Goal: Task Accomplishment & Management: Manage account settings

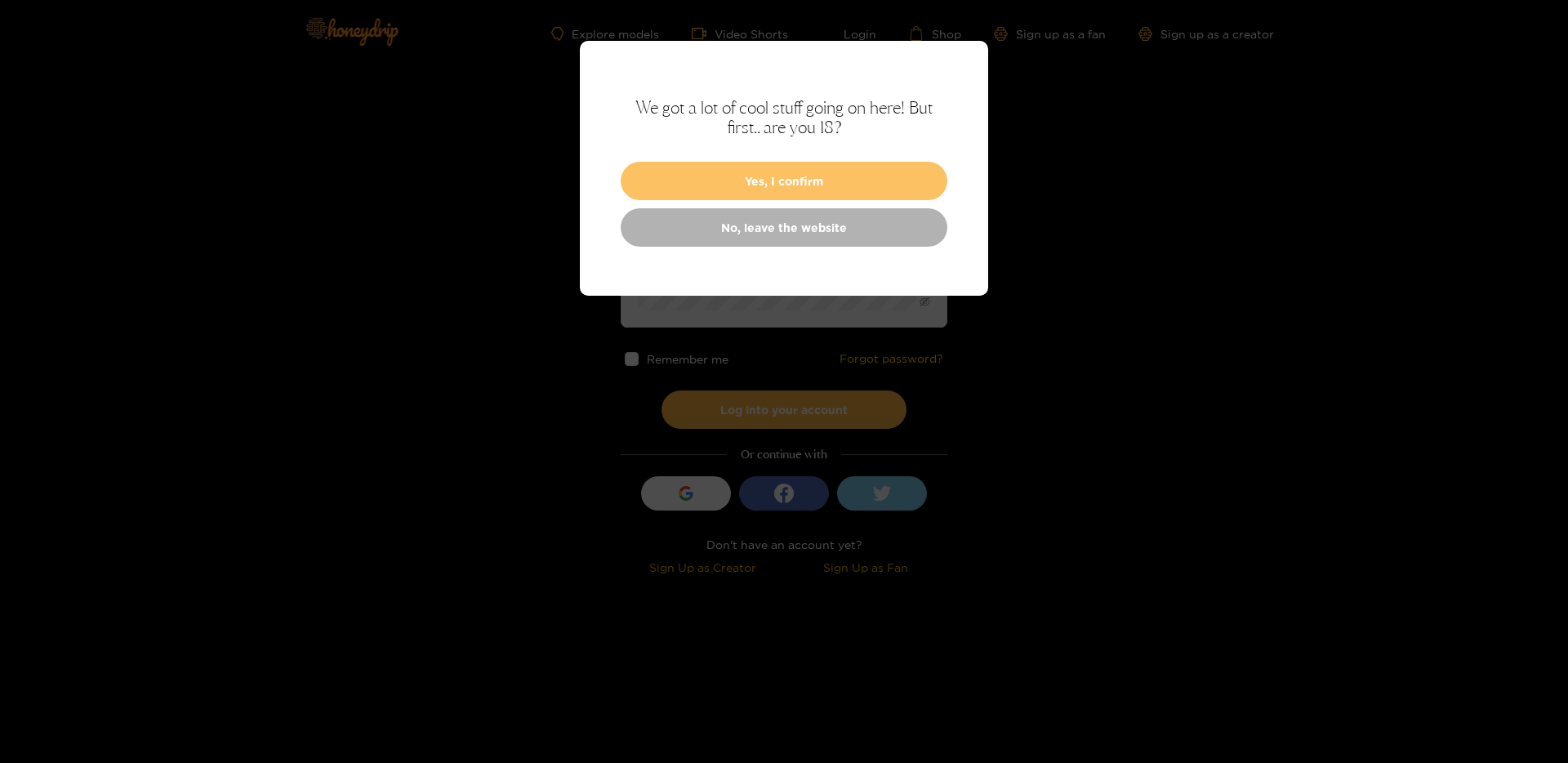
click at [784, 169] on button "Yes, I confirm" at bounding box center [784, 181] width 327 height 39
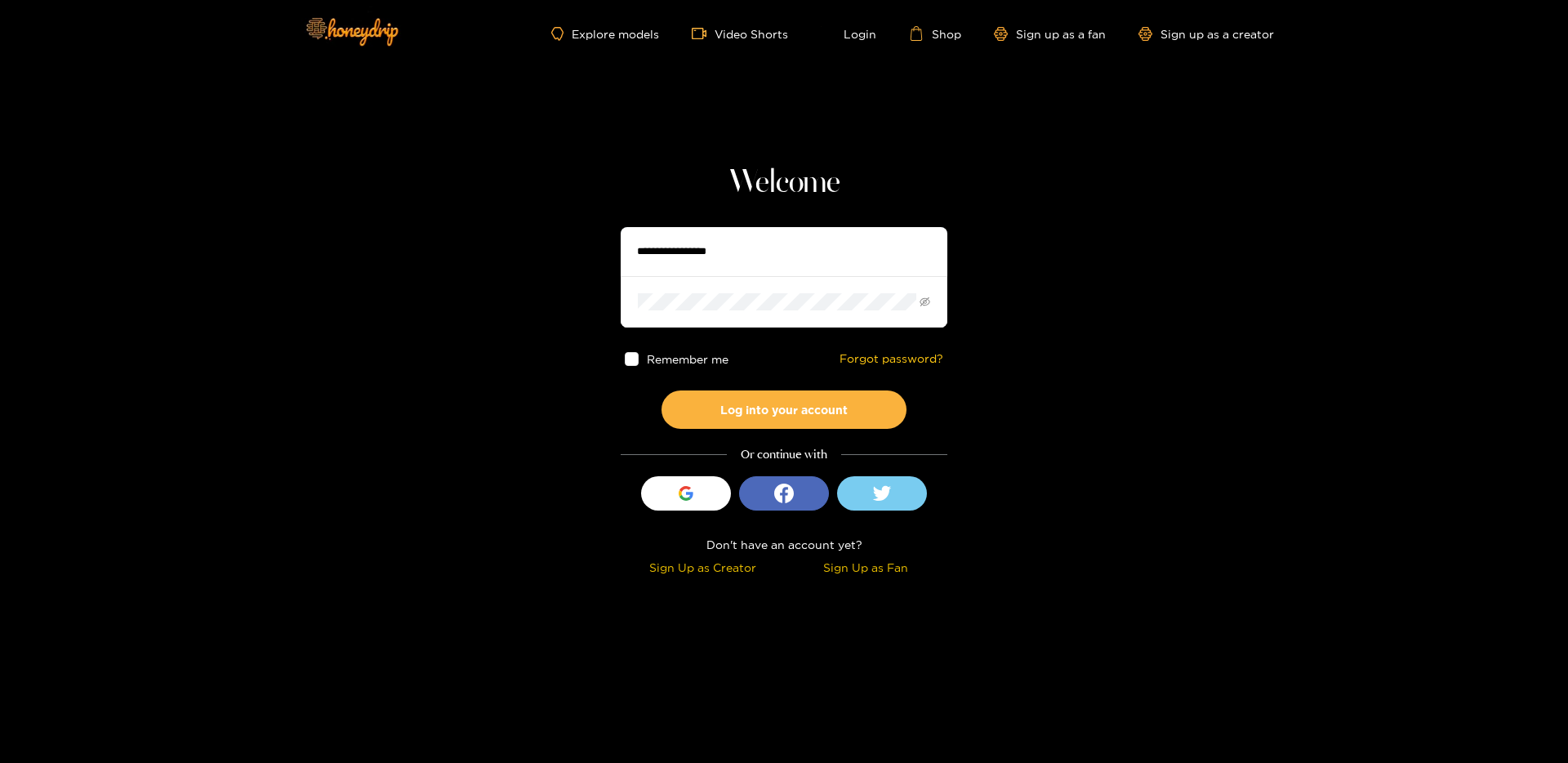
click at [748, 236] on input "text" at bounding box center [784, 251] width 327 height 49
type input "********"
click at [754, 411] on button "Log into your account" at bounding box center [784, 409] width 245 height 39
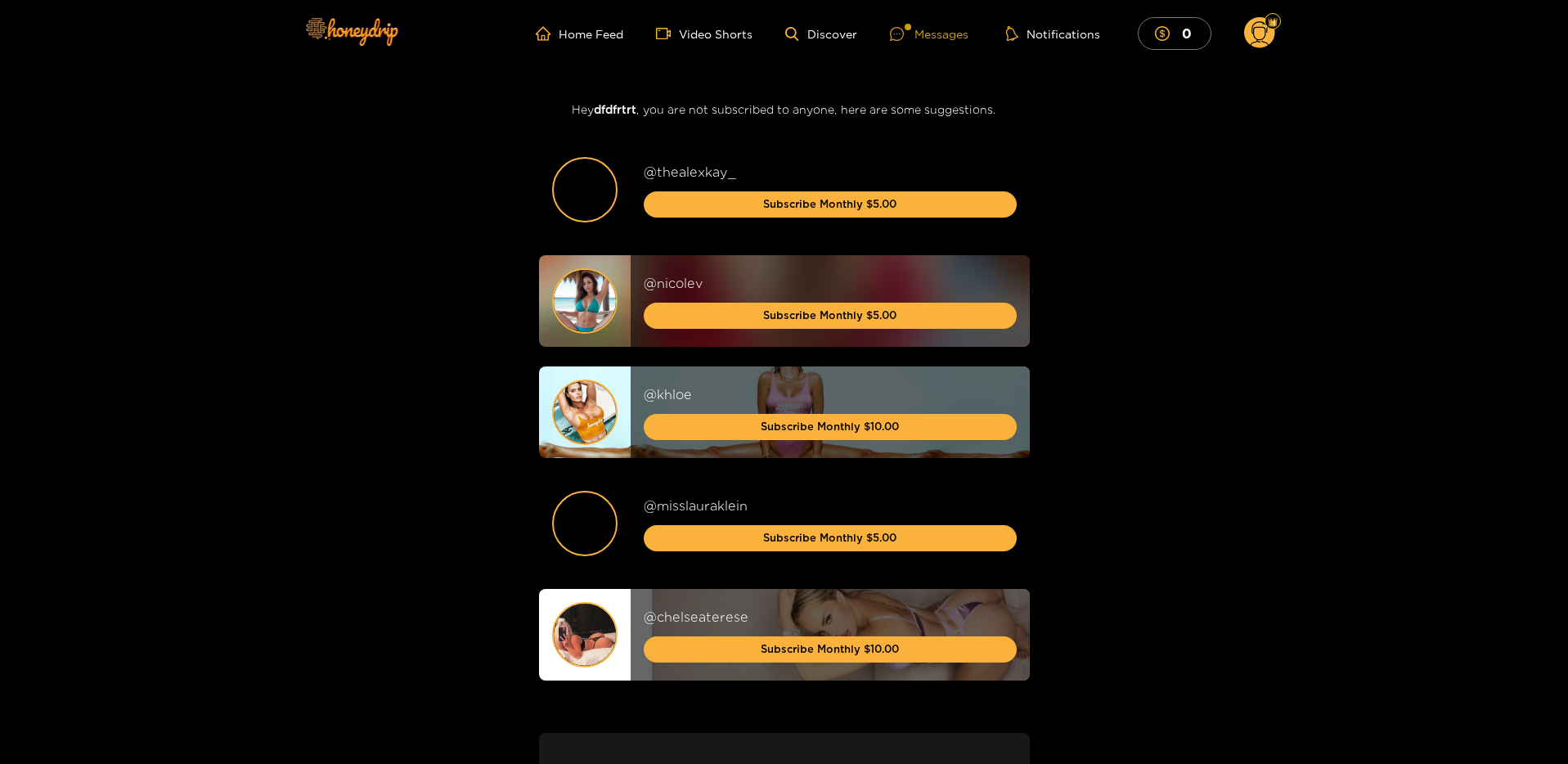
click at [920, 36] on div "Messages" at bounding box center [929, 34] width 79 height 19
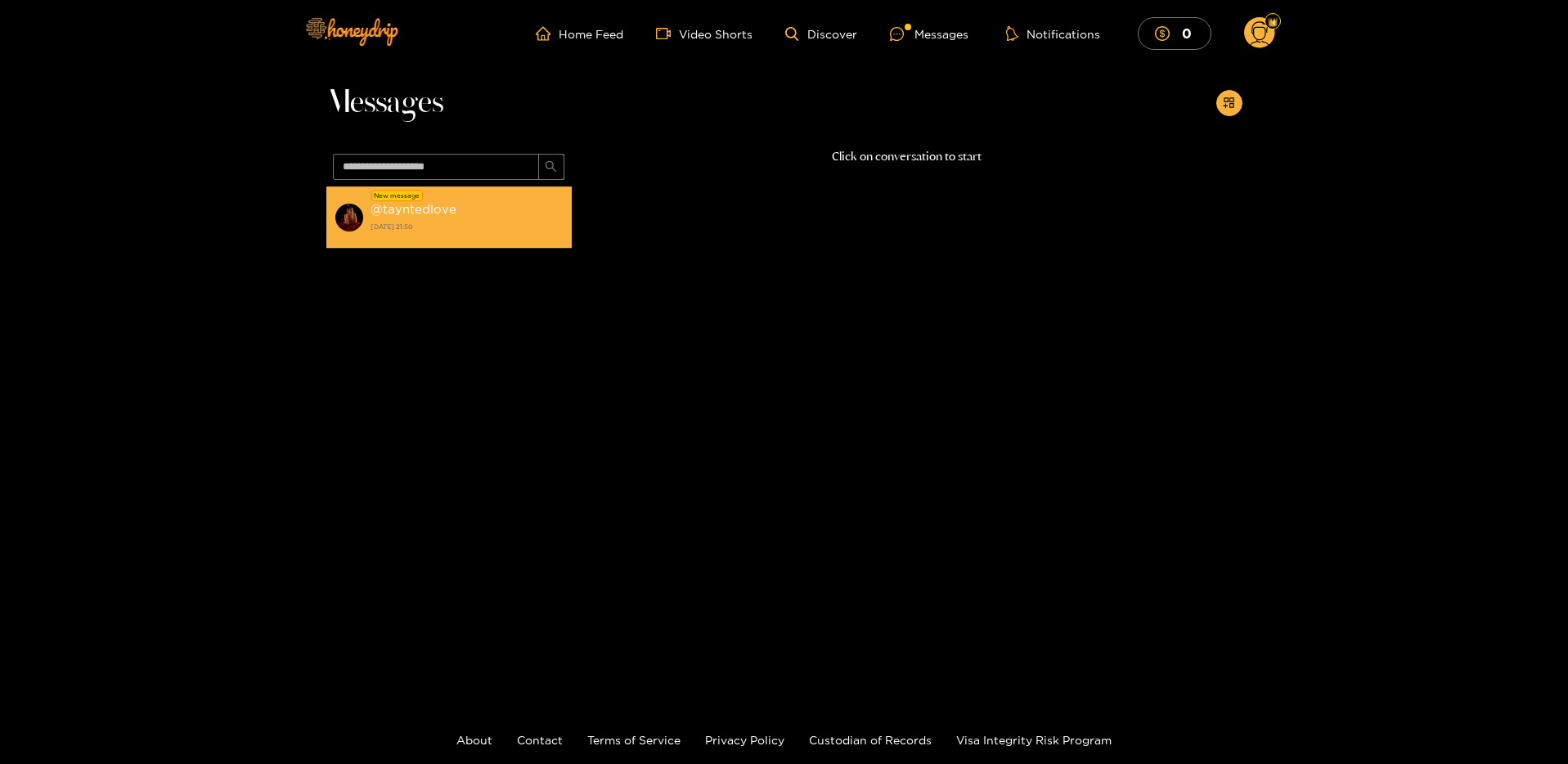
click at [391, 212] on strong "@ tayntedlove" at bounding box center [413, 208] width 86 height 14
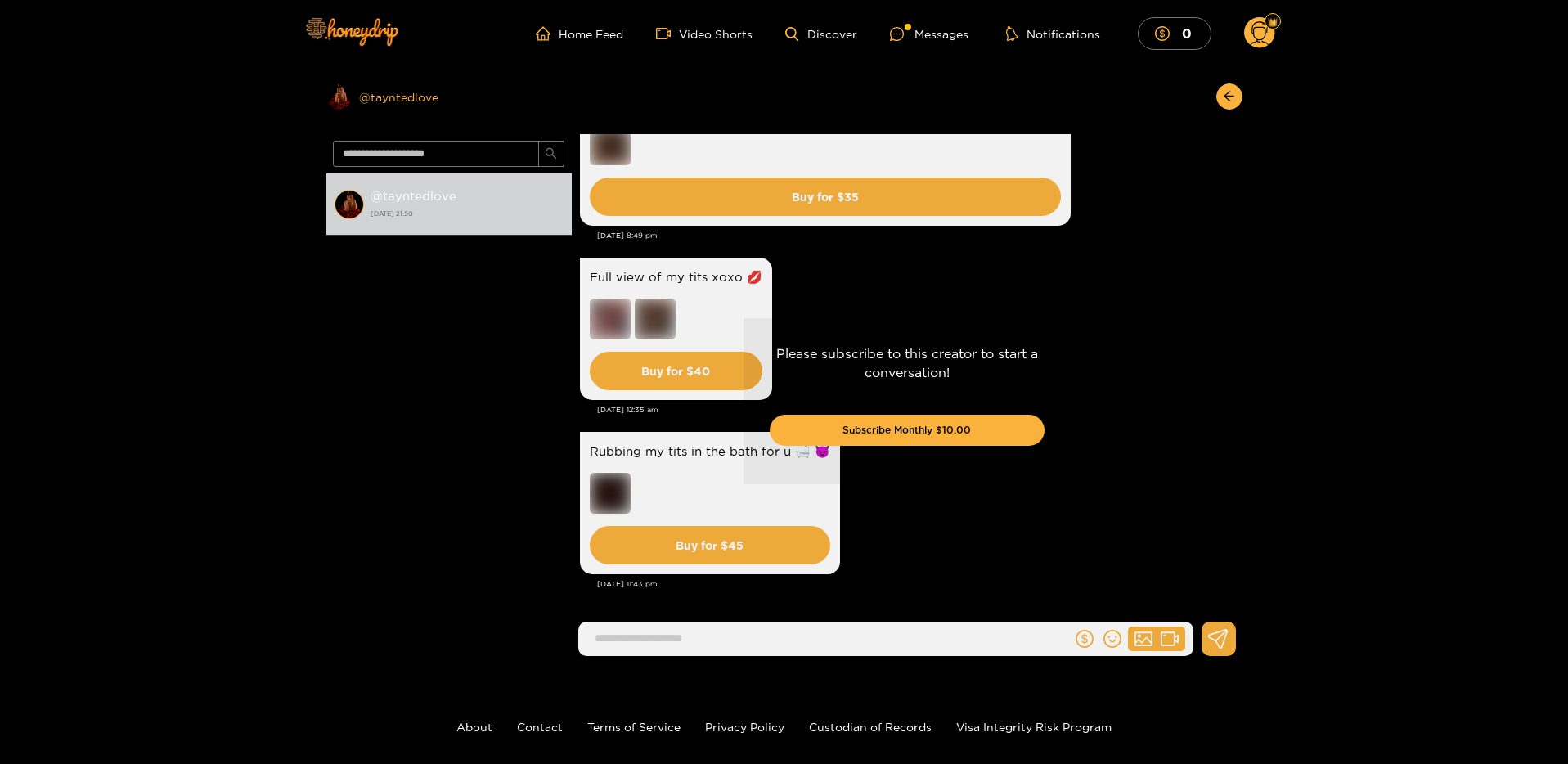
click at [398, 99] on div "Preview @ tayntedlove" at bounding box center [449, 97] width 245 height 27
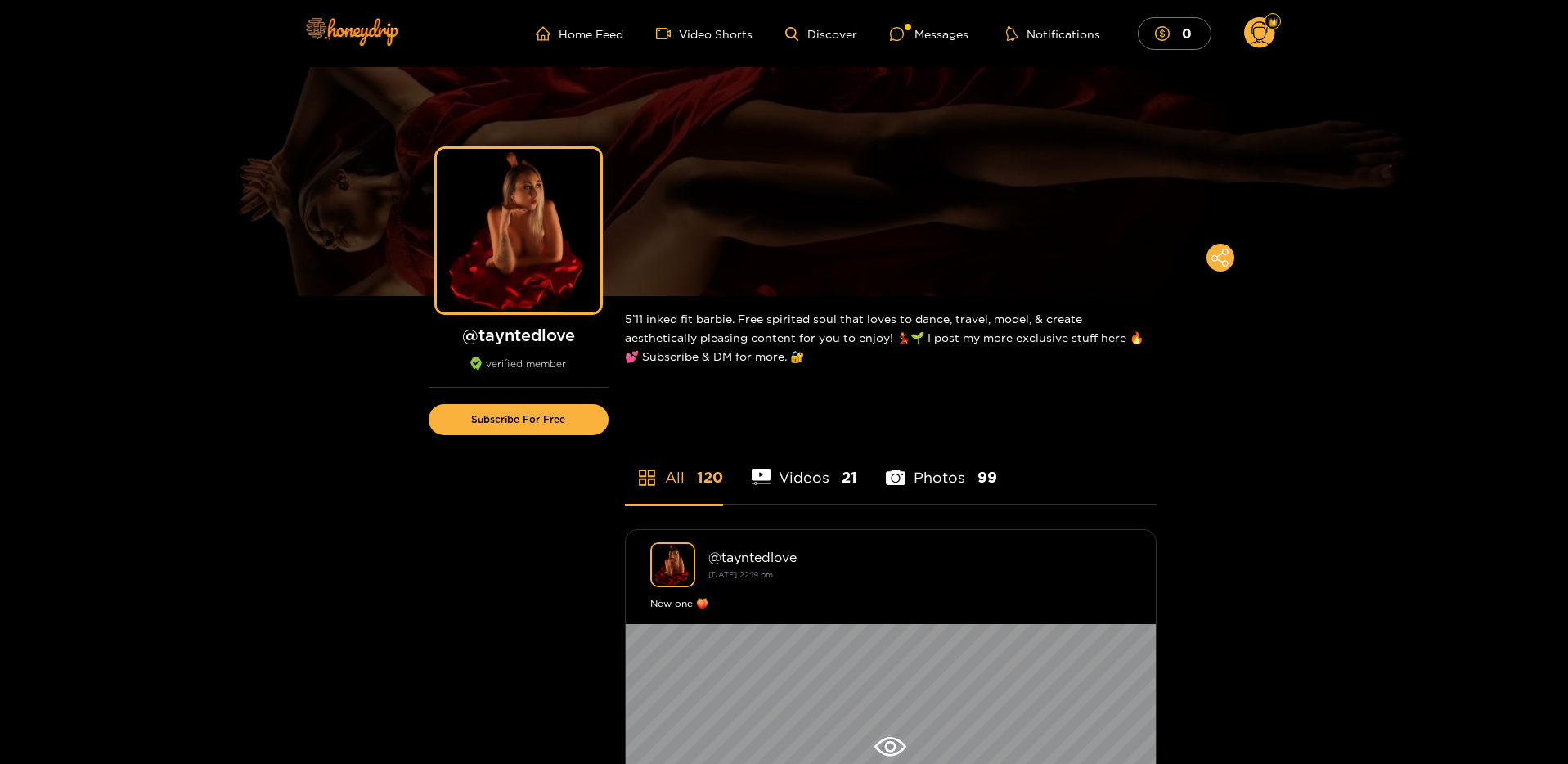
click at [1261, 27] on circle at bounding box center [1259, 32] width 31 height 31
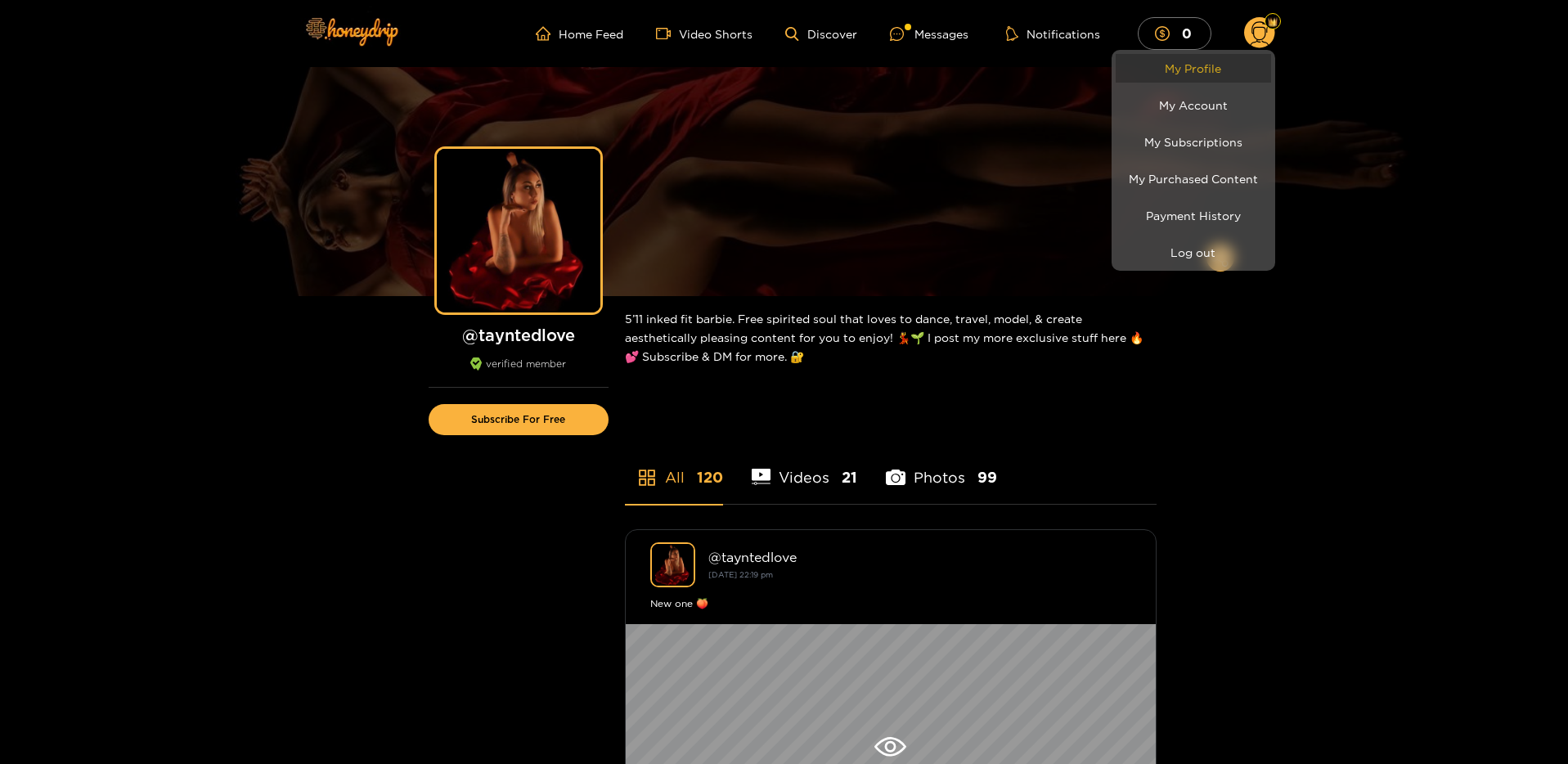
click at [1203, 73] on link "My Profile" at bounding box center [1194, 68] width 155 height 28
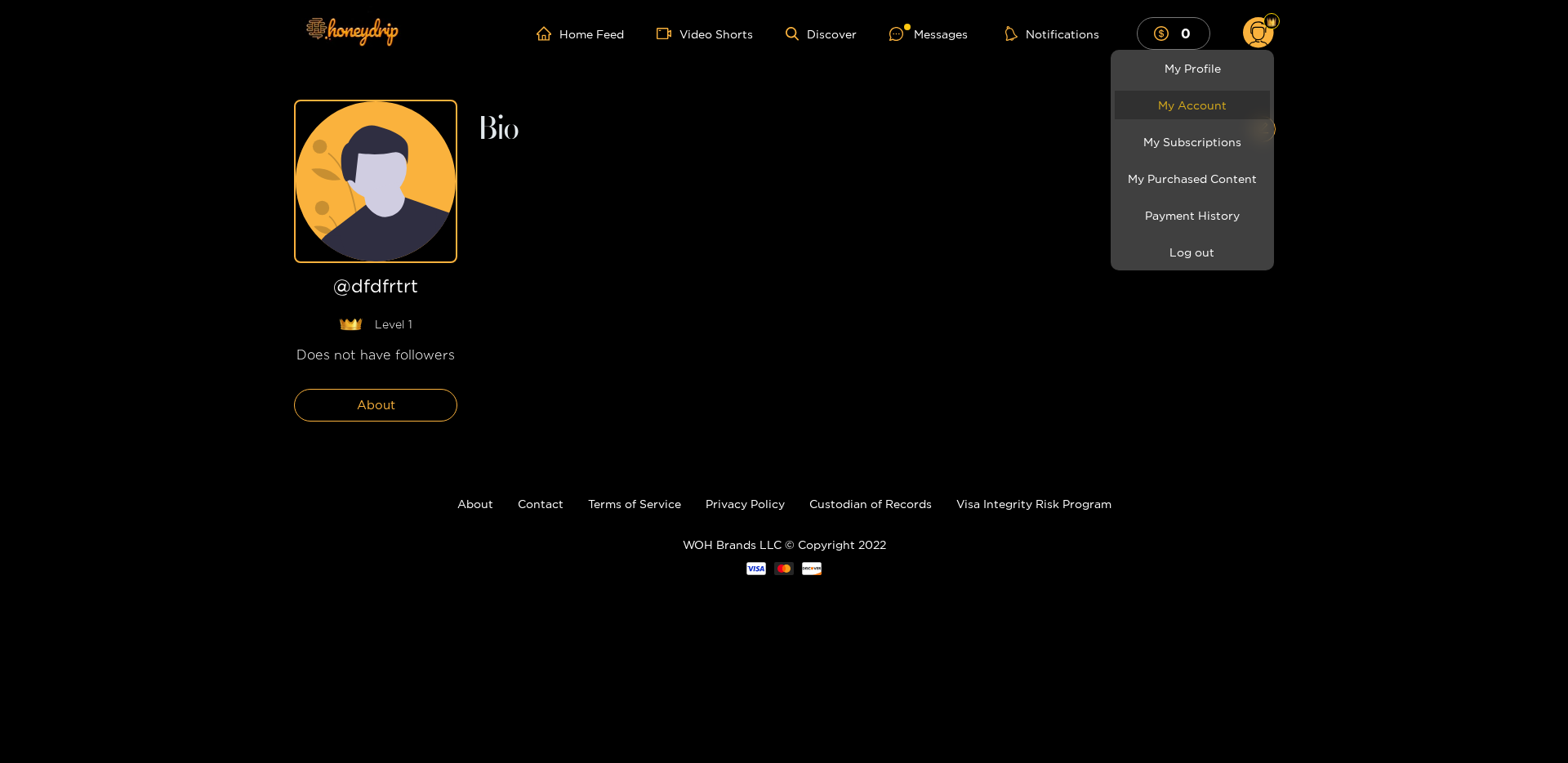
click at [1199, 113] on link "My Account" at bounding box center [1192, 105] width 155 height 28
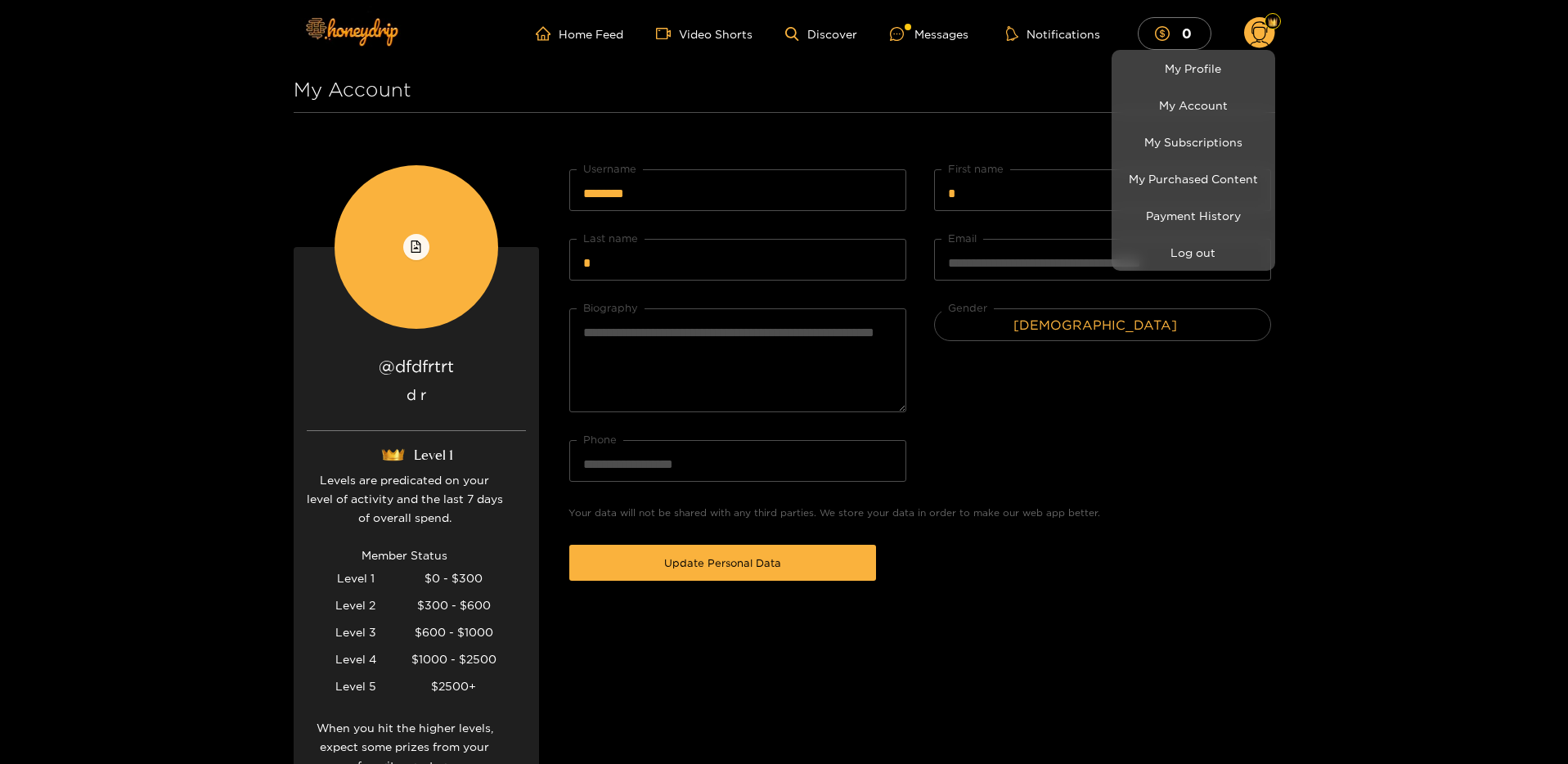
click at [166, 346] on div at bounding box center [784, 382] width 1568 height 764
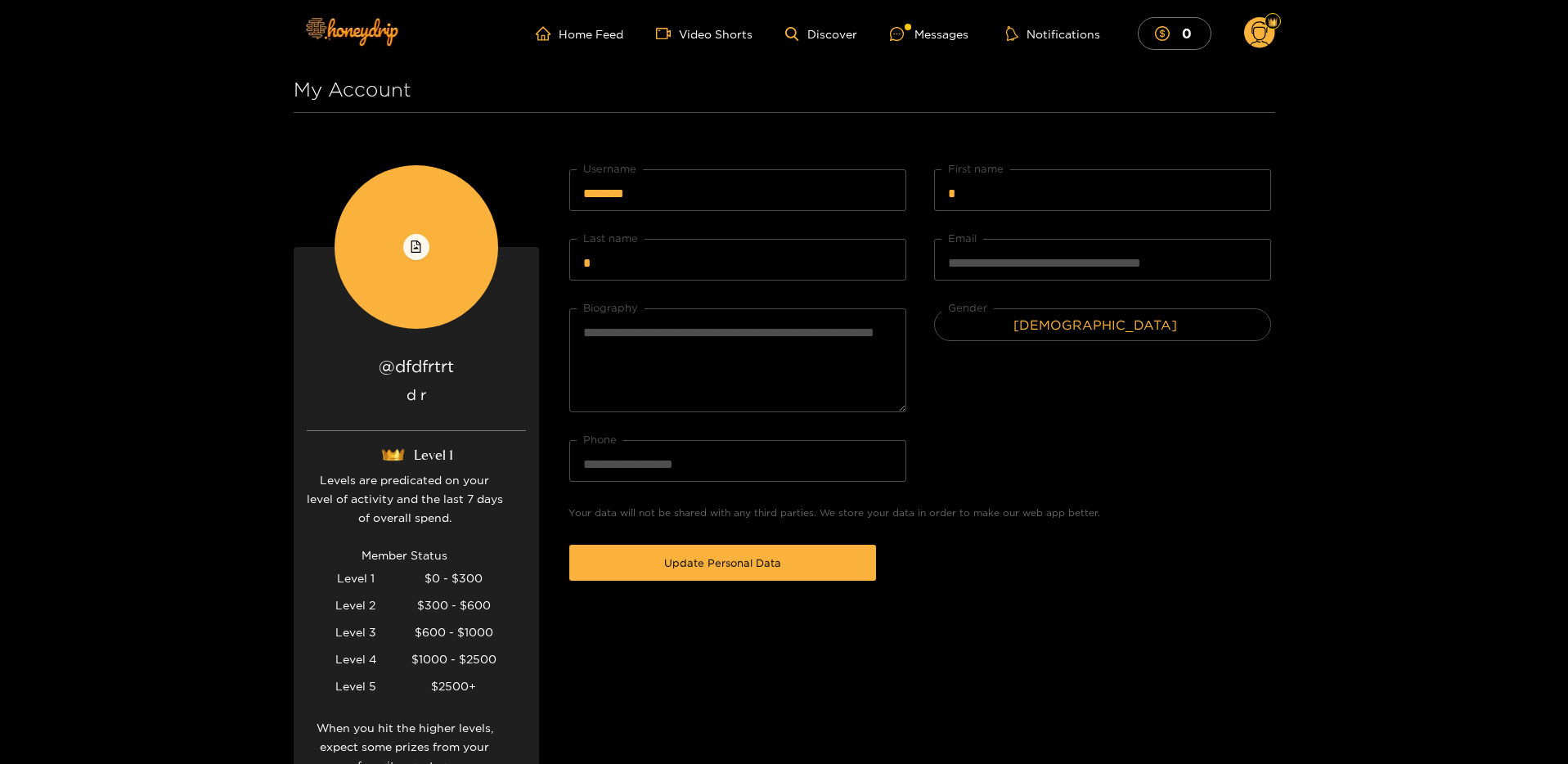
click at [1255, 24] on icon at bounding box center [1259, 35] width 19 height 28
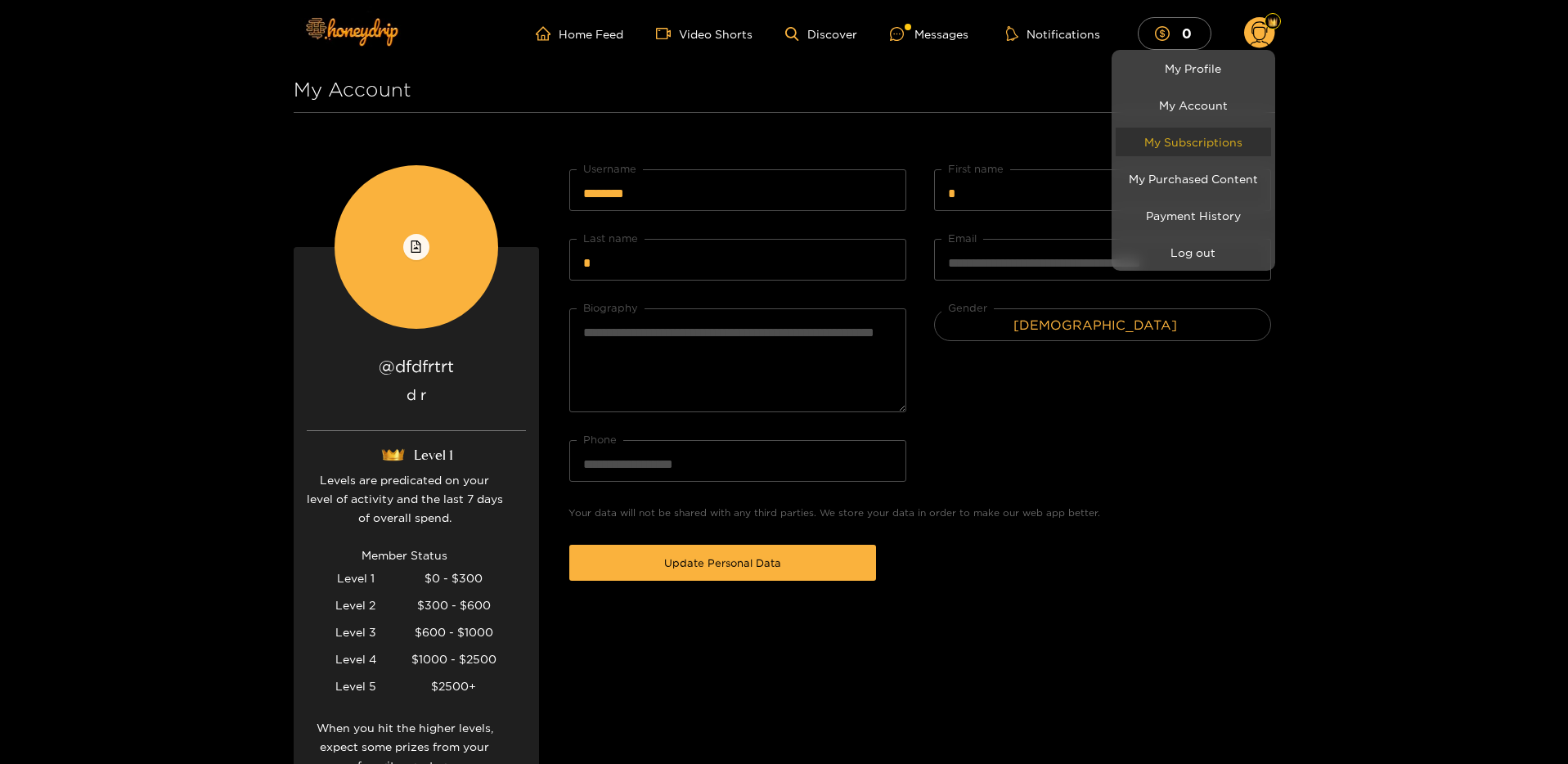
click at [1203, 142] on link "My Subscriptions" at bounding box center [1194, 142] width 155 height 28
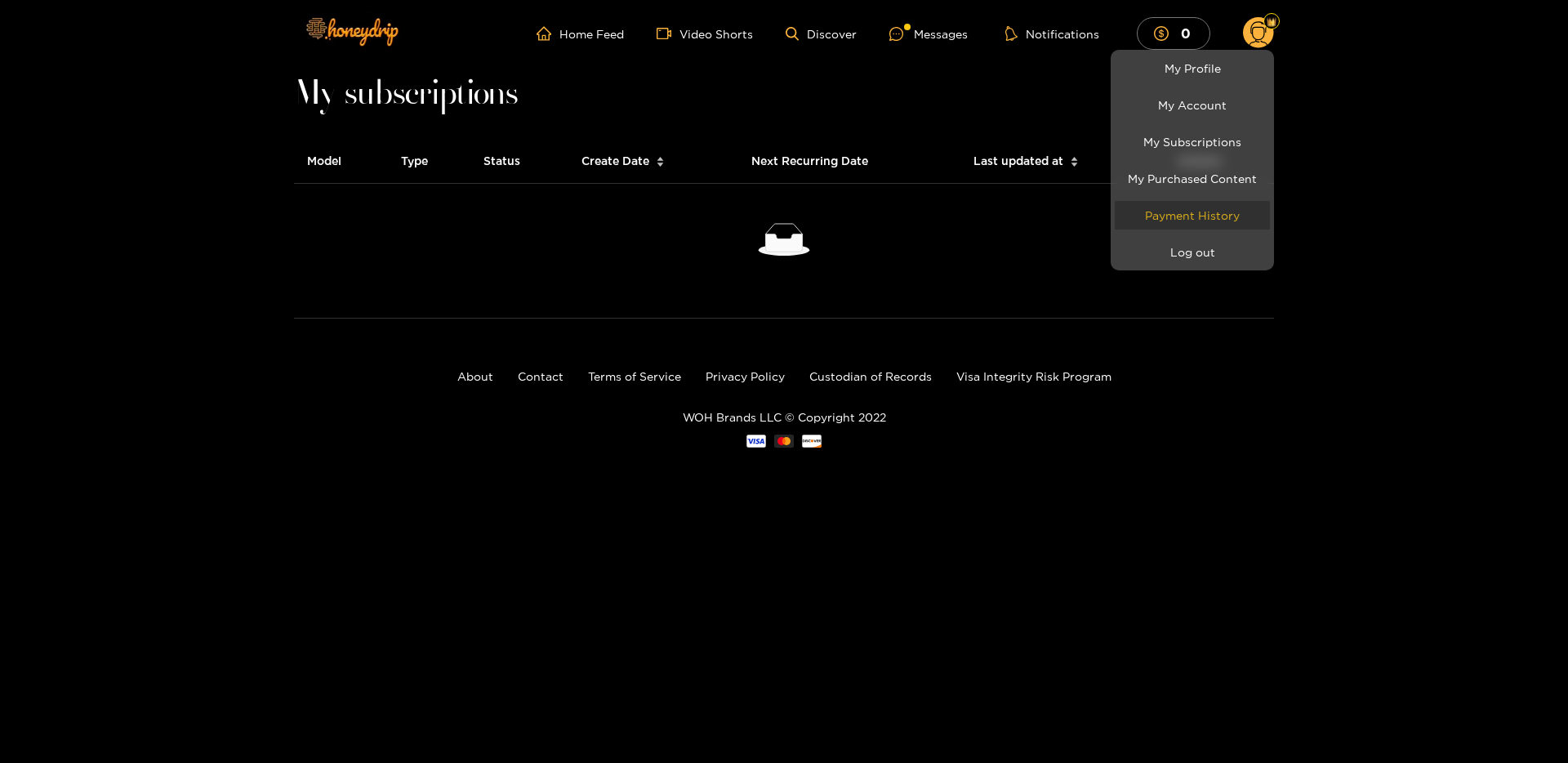
click at [1214, 212] on link "Payment History" at bounding box center [1192, 216] width 155 height 28
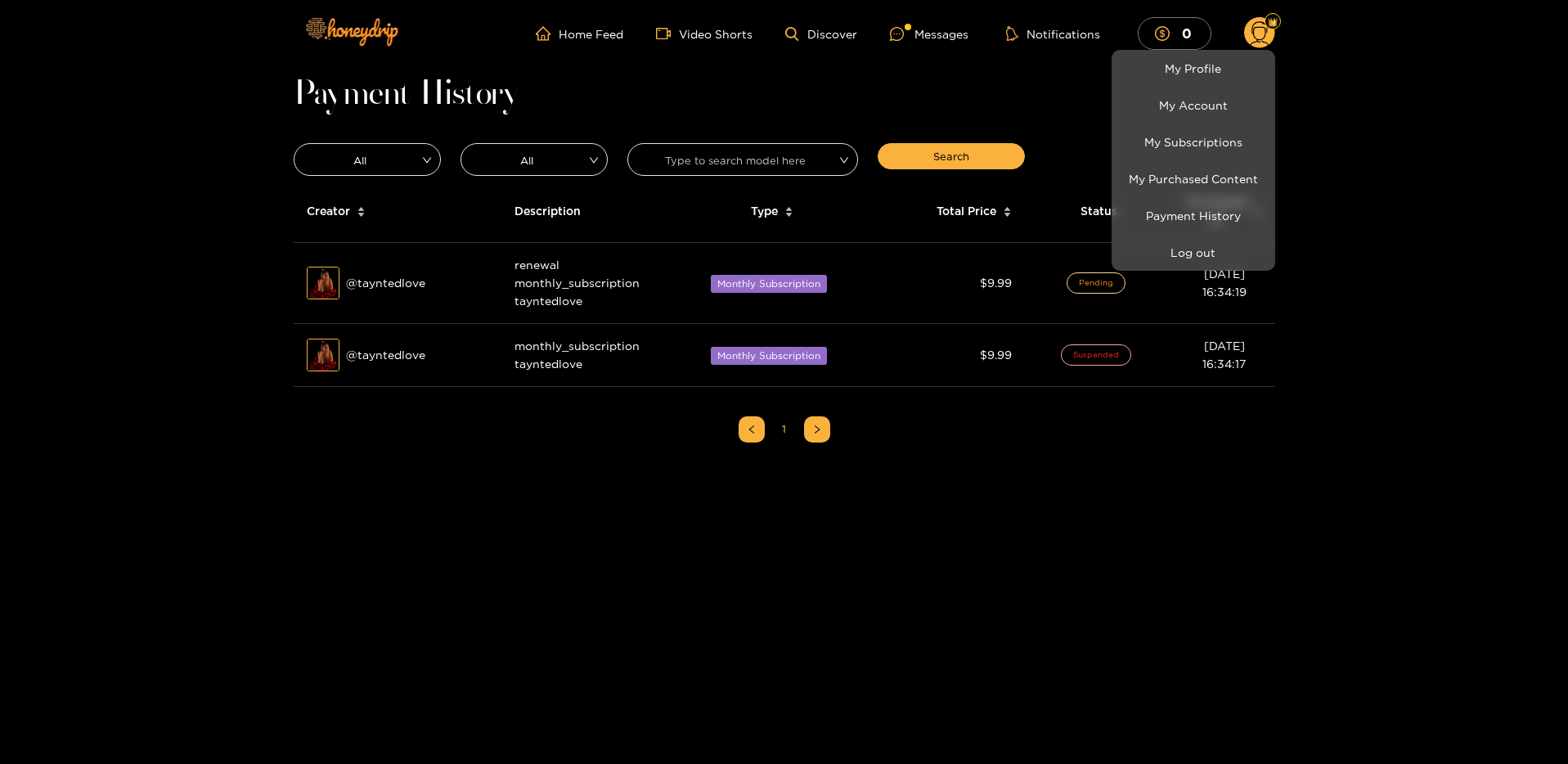
click at [1369, 209] on div at bounding box center [784, 382] width 1568 height 764
